Goal: Task Accomplishment & Management: Use online tool/utility

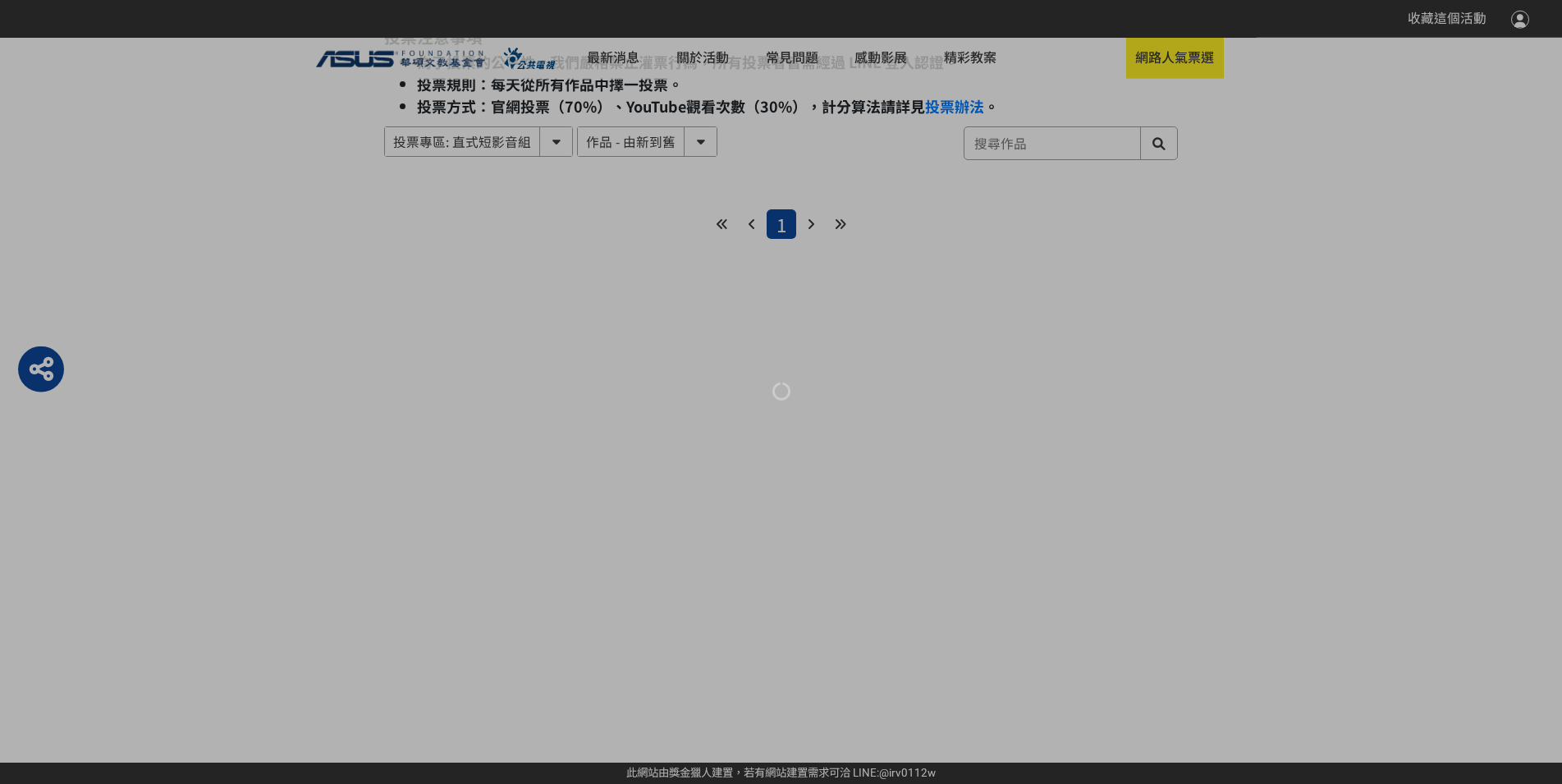
scroll to position [693, 0]
click at [1163, 56] on div at bounding box center [781, 392] width 1562 height 784
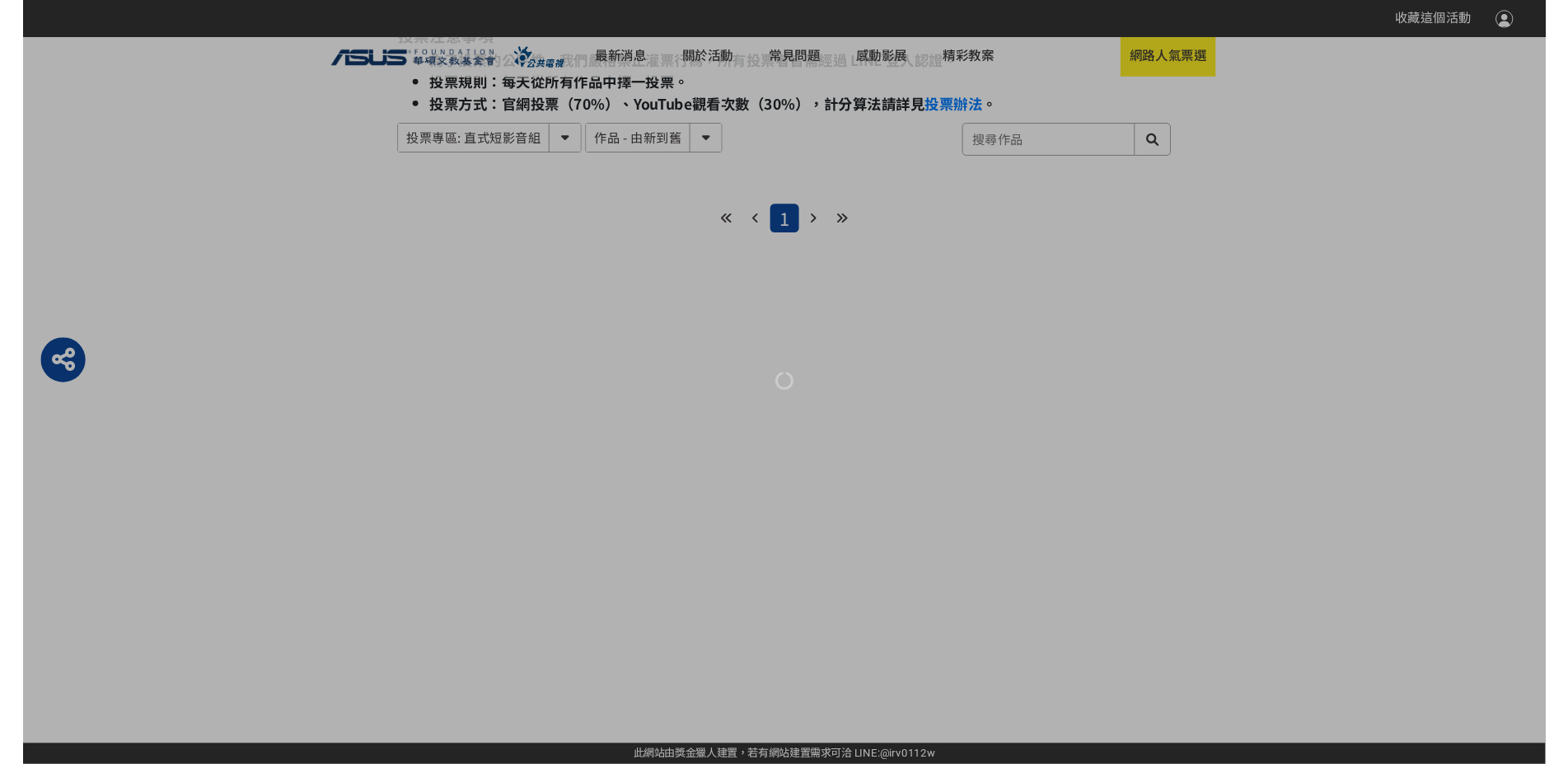
scroll to position [161, 0]
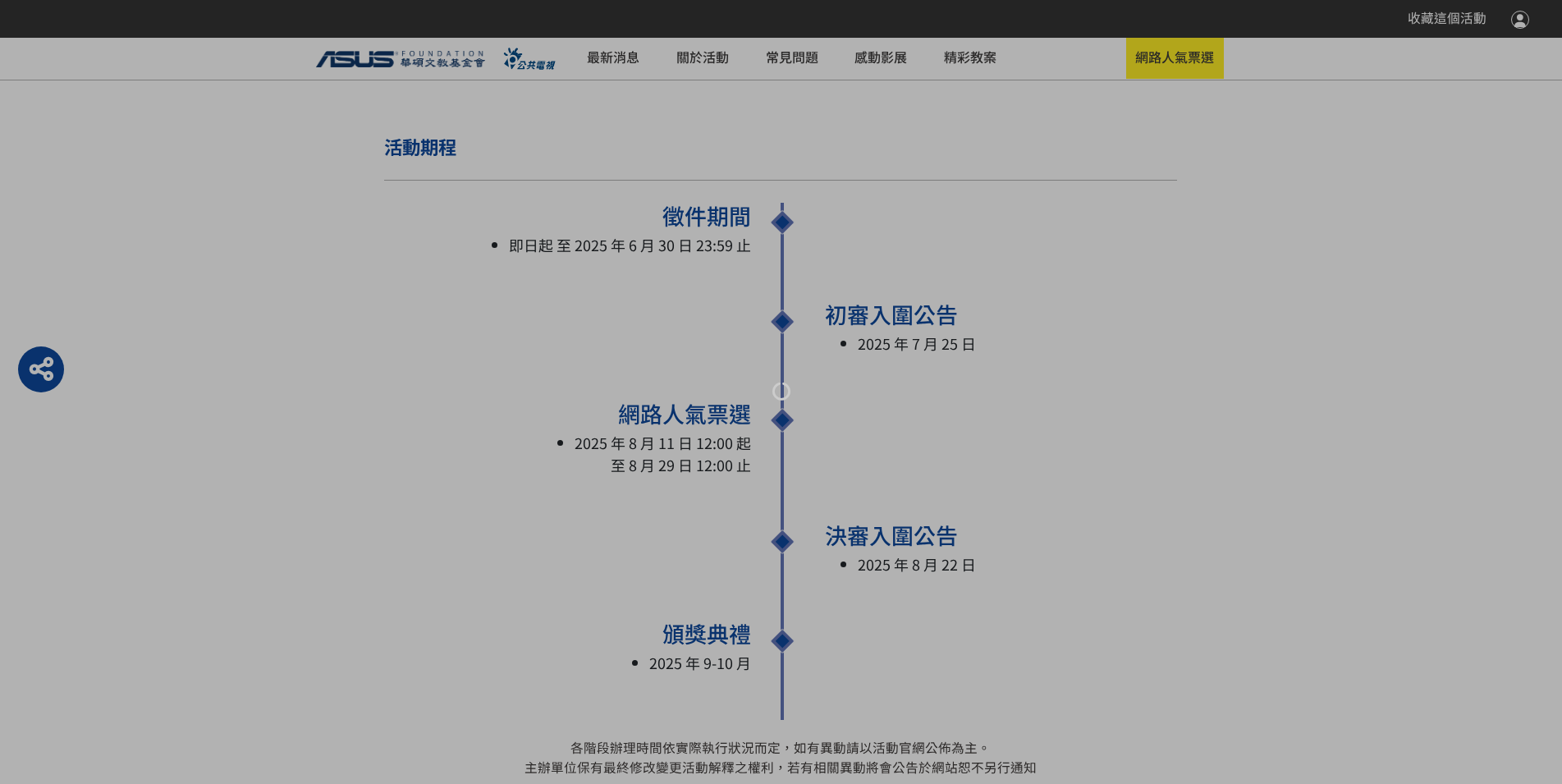
scroll to position [1862, 0]
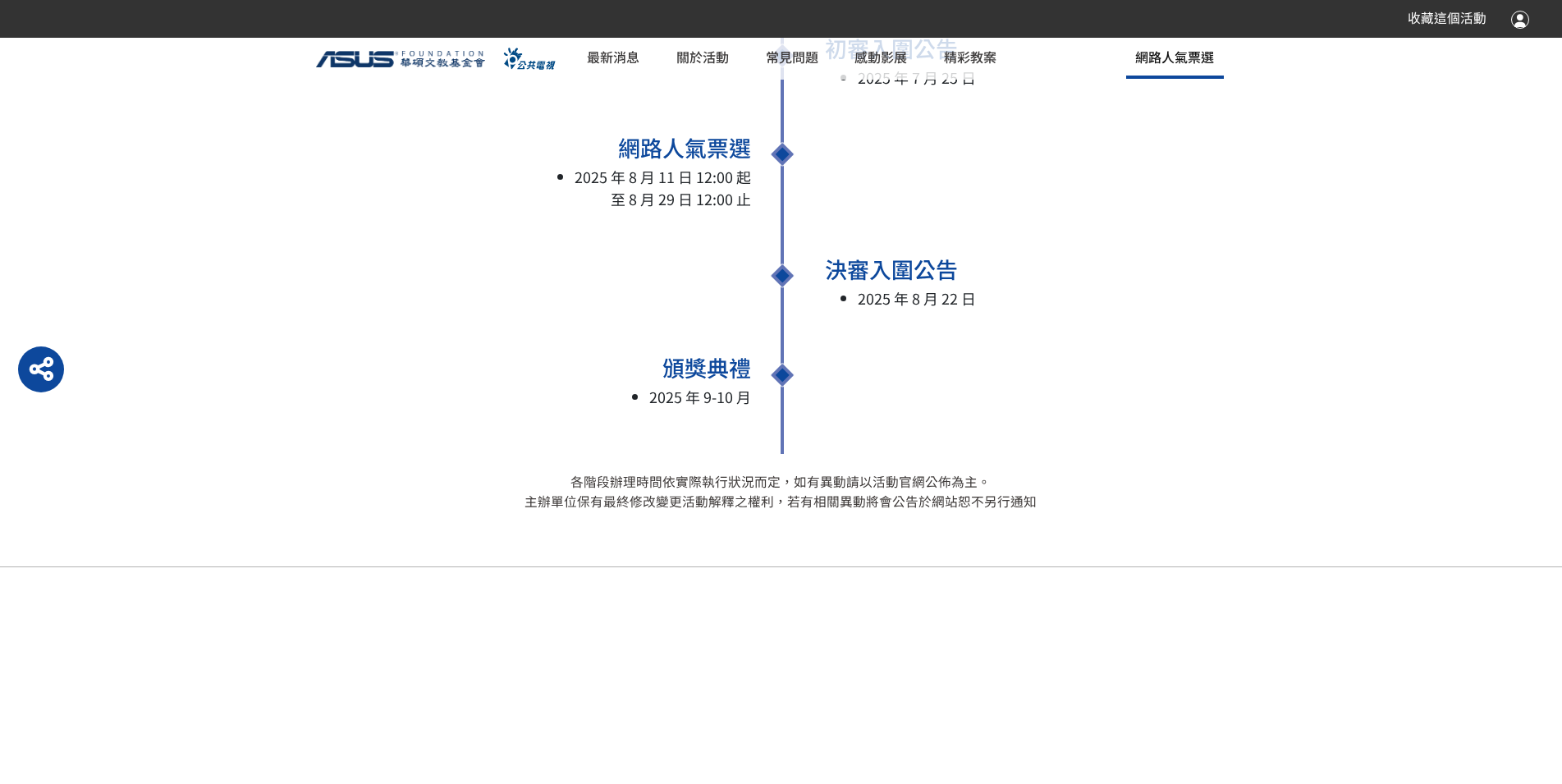
click at [1160, 66] on span "網路人氣票選" at bounding box center [1174, 56] width 79 height 20
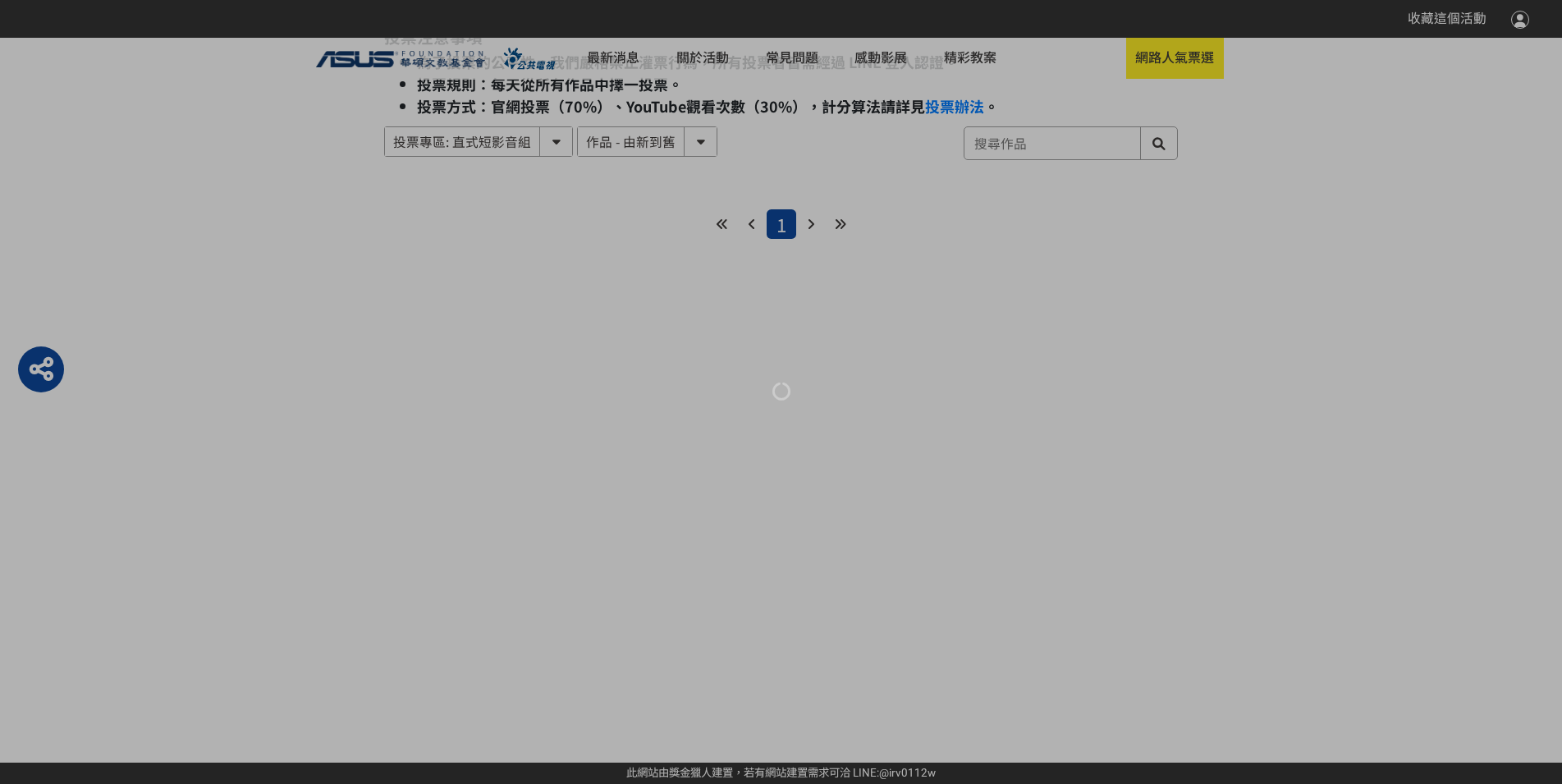
scroll to position [1553, 0]
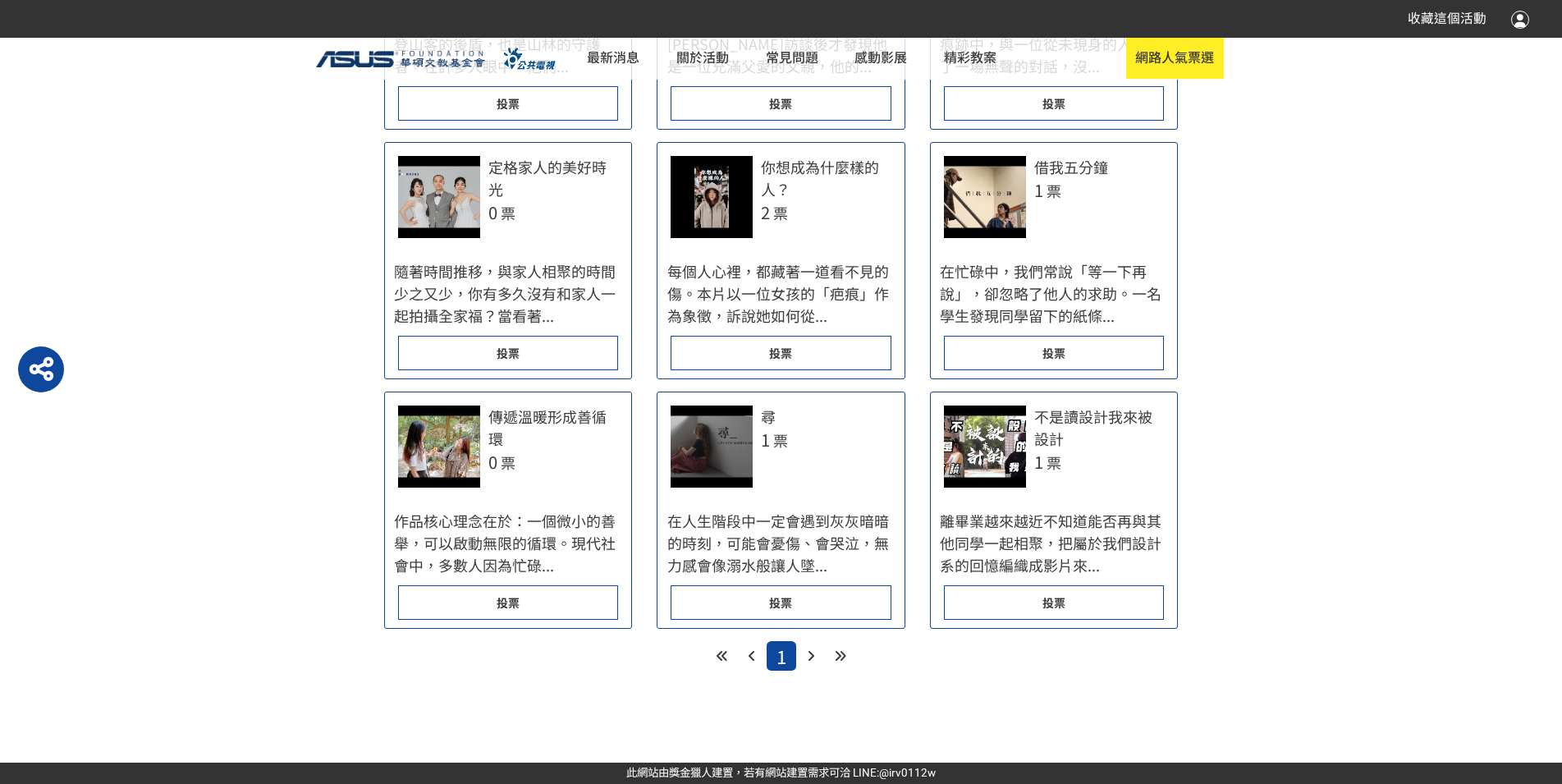
click at [536, 592] on div "投票" at bounding box center [508, 602] width 220 height 35
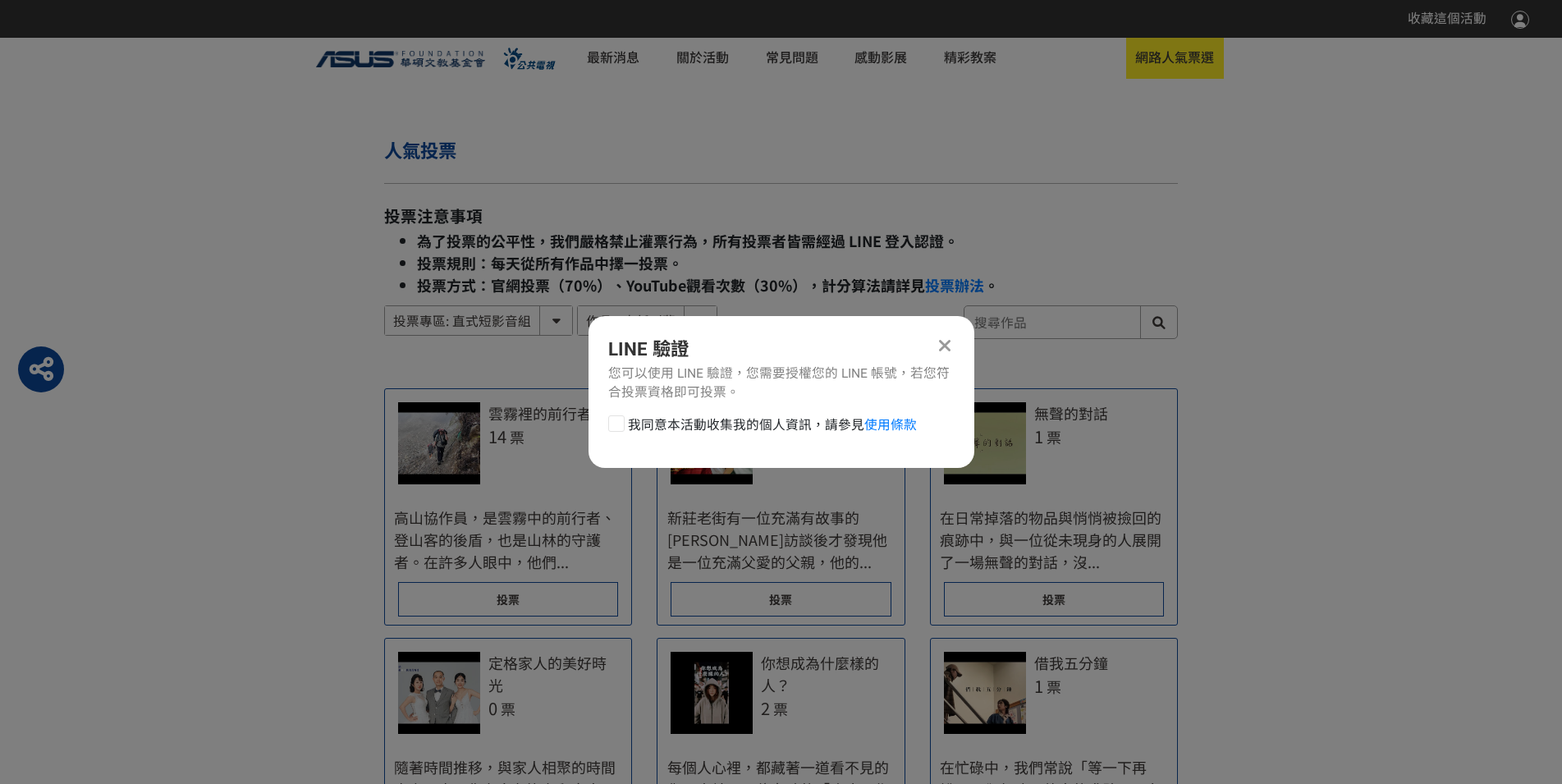
scroll to position [0, 0]
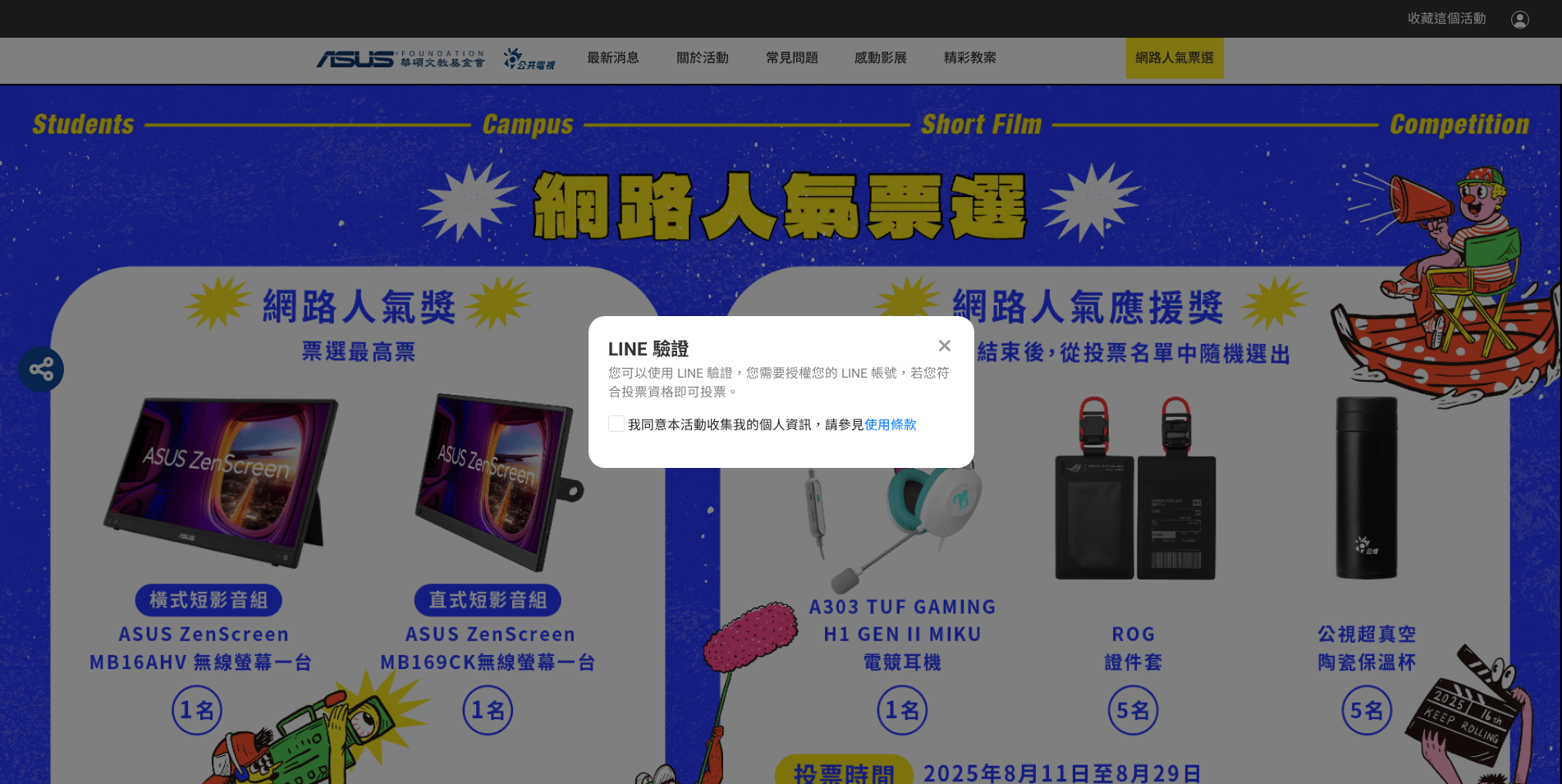
click at [617, 425] on div at bounding box center [616, 423] width 16 height 16
checkbox input "true"
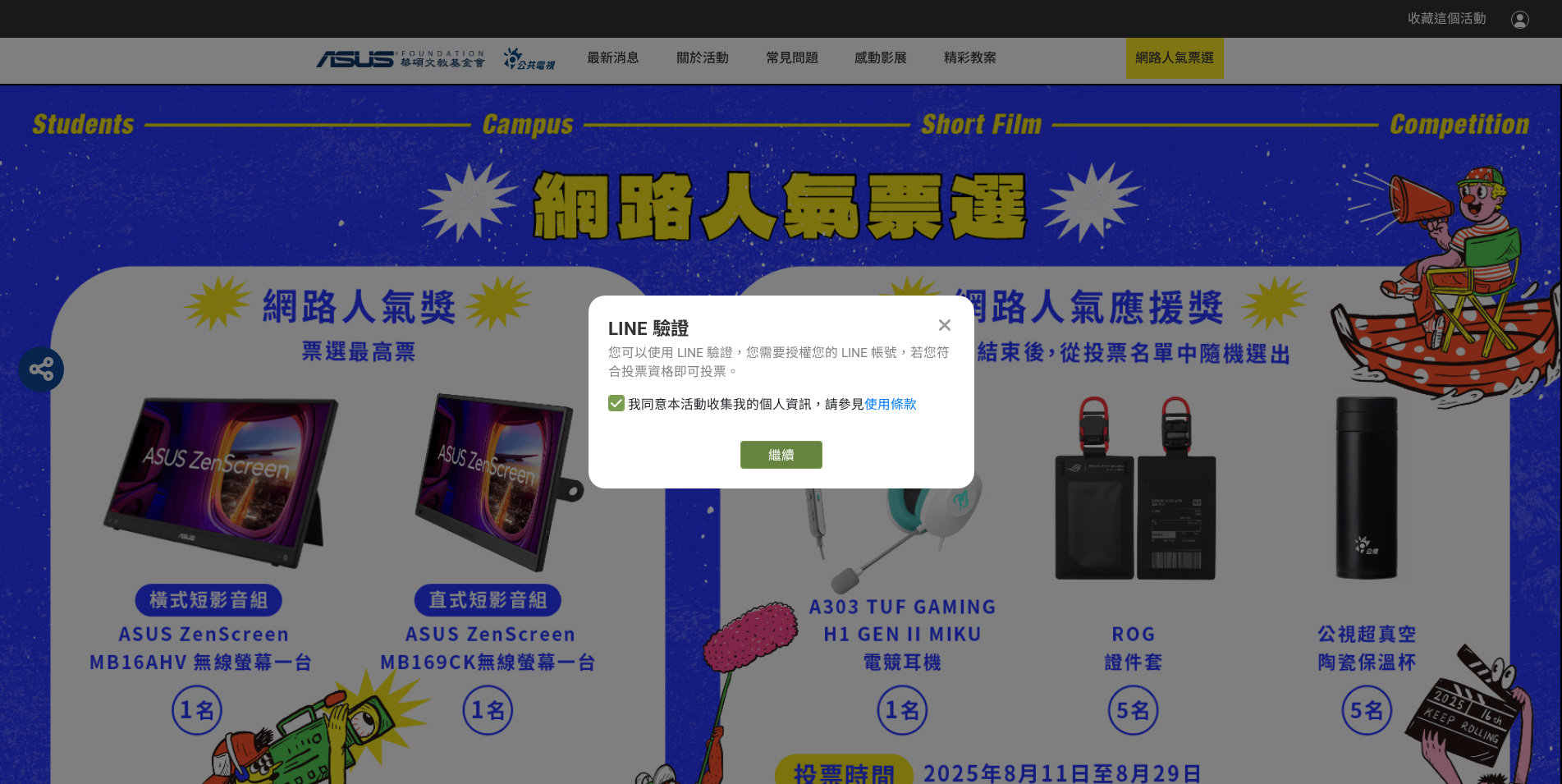
click at [774, 469] on link "繼續" at bounding box center [781, 455] width 82 height 28
click at [798, 465] on link "繼續" at bounding box center [781, 455] width 82 height 28
click at [940, 316] on icon at bounding box center [945, 325] width 12 height 18
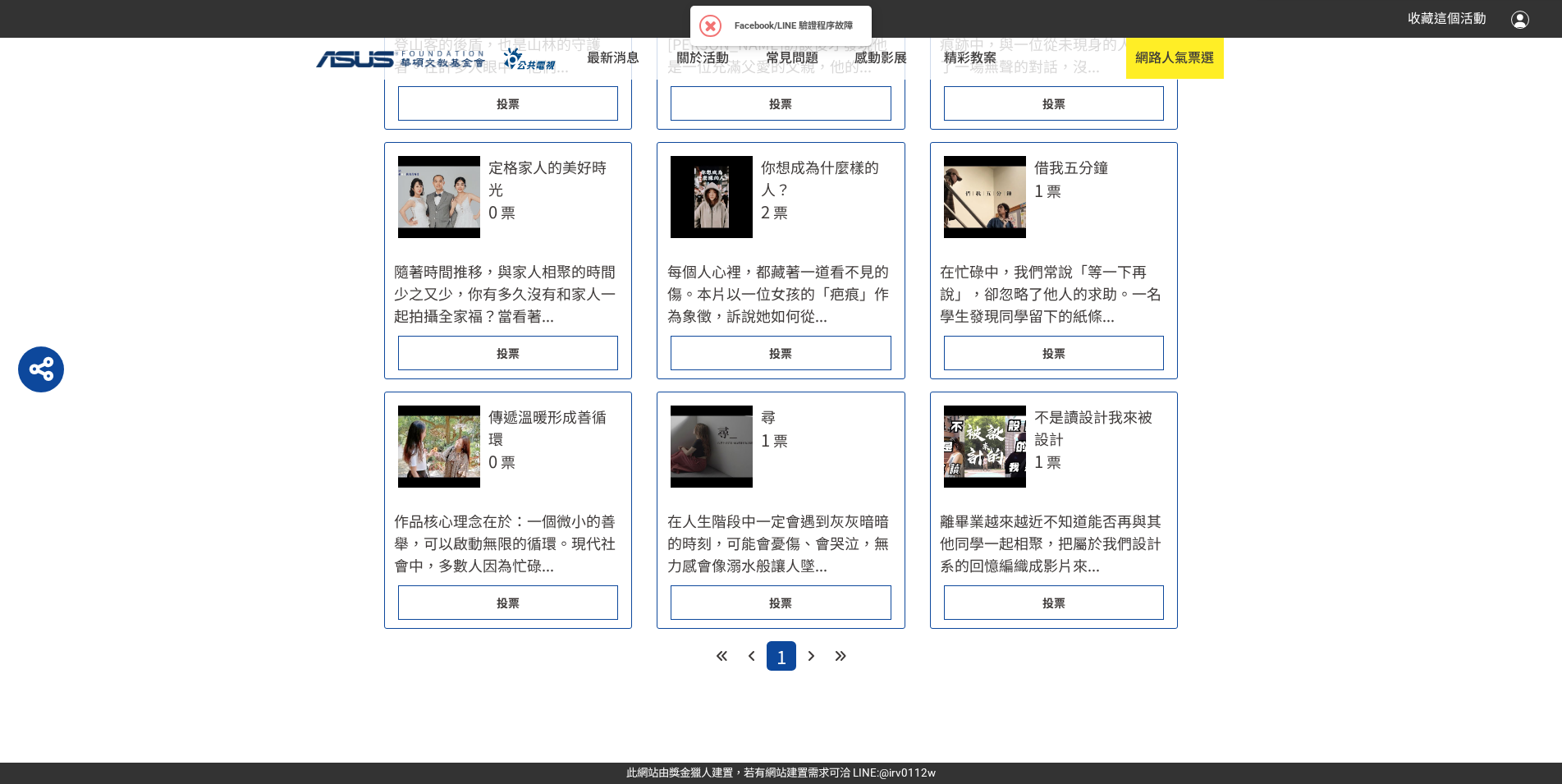
scroll to position [1553, 0]
